Goal: Task Accomplishment & Management: Use online tool/utility

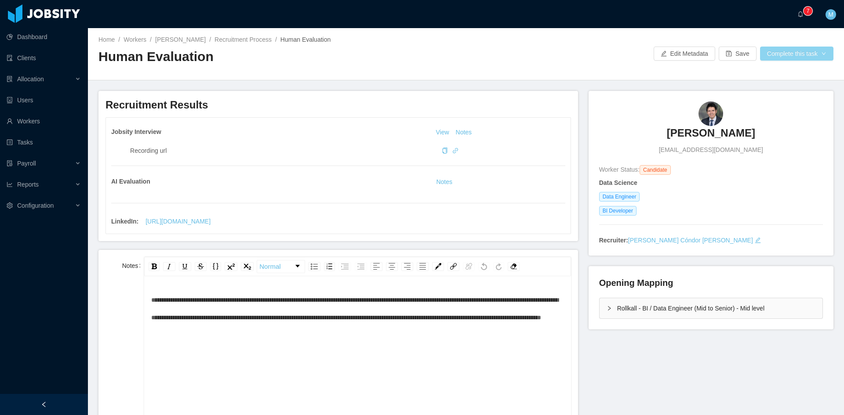
click at [798, 57] on button "Complete this task" at bounding box center [796, 54] width 73 height 14
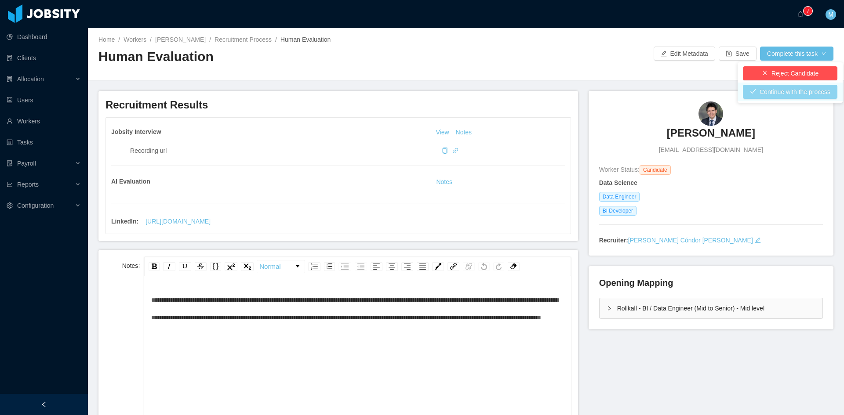
click at [800, 90] on button "Continue with the process" at bounding box center [790, 92] width 95 height 14
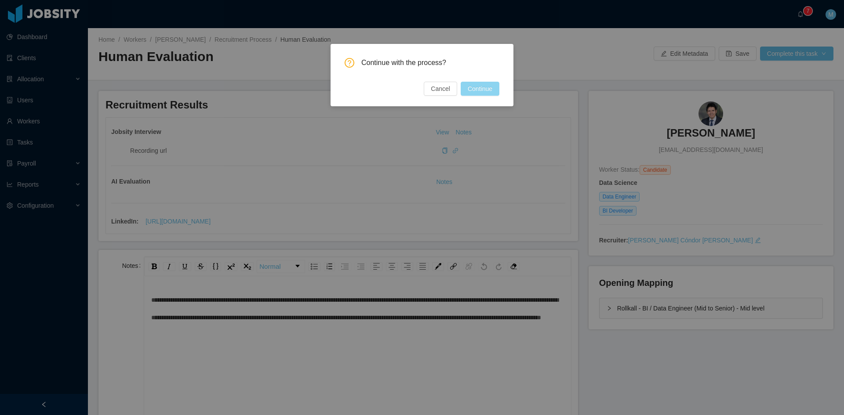
click at [480, 92] on button "Continue" at bounding box center [480, 89] width 39 height 14
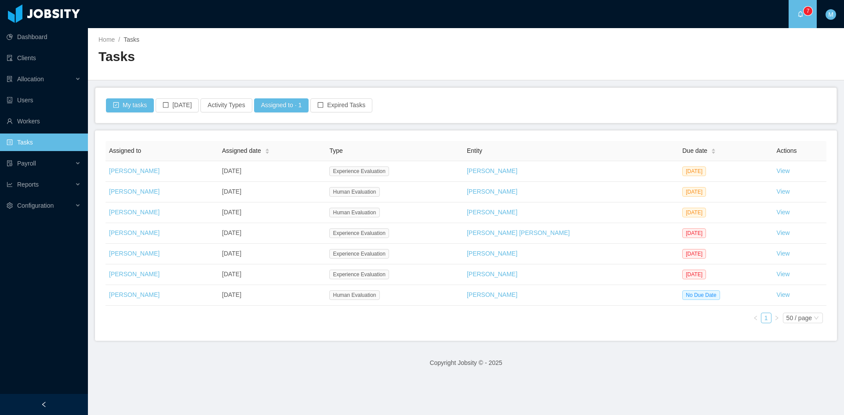
drag, startPoint x: 843, startPoint y: 14, endPoint x: 836, endPoint y: 15, distance: 7.2
click at [843, 14] on div "M" at bounding box center [831, 14] width 28 height 28
click at [810, 66] on span "Logout" at bounding box center [800, 62] width 19 height 7
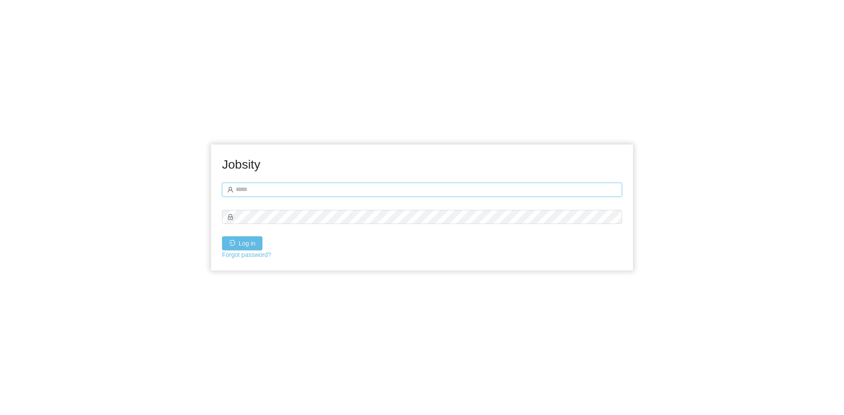
type input "**********"
click at [240, 240] on button "Log in" at bounding box center [242, 243] width 40 height 14
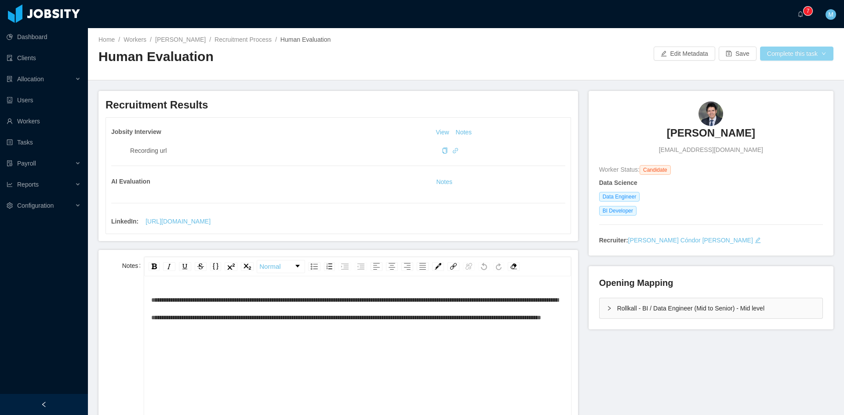
click at [772, 60] on button "Complete this task" at bounding box center [796, 54] width 73 height 14
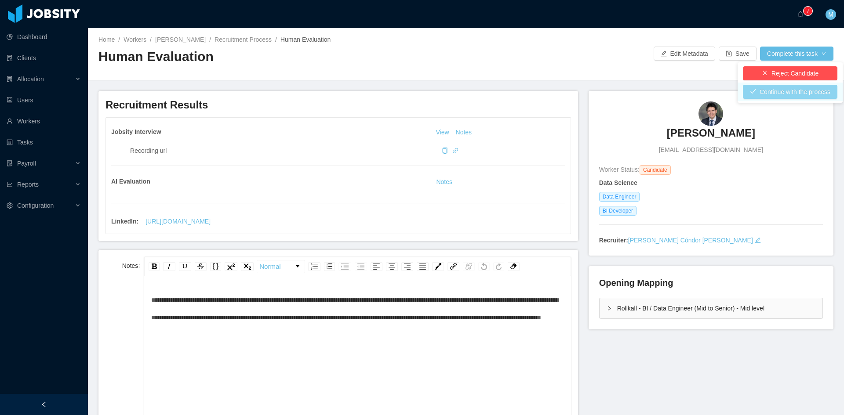
click at [782, 91] on button "Continue with the process" at bounding box center [790, 92] width 95 height 14
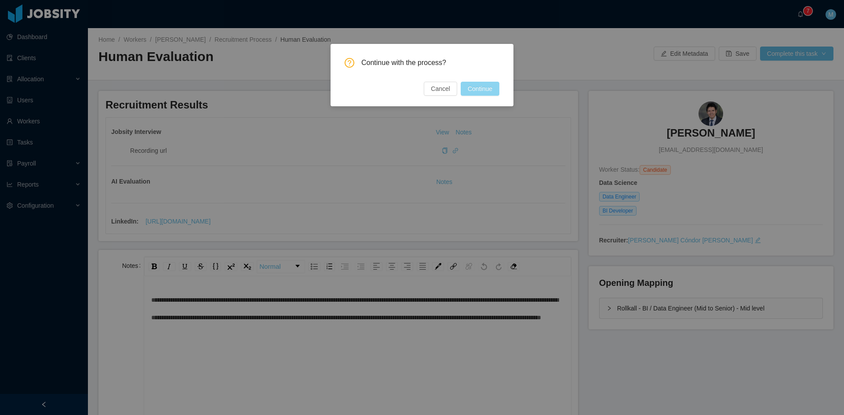
click at [475, 91] on button "Continue" at bounding box center [480, 89] width 39 height 14
